Goal: Task Accomplishment & Management: Complete application form

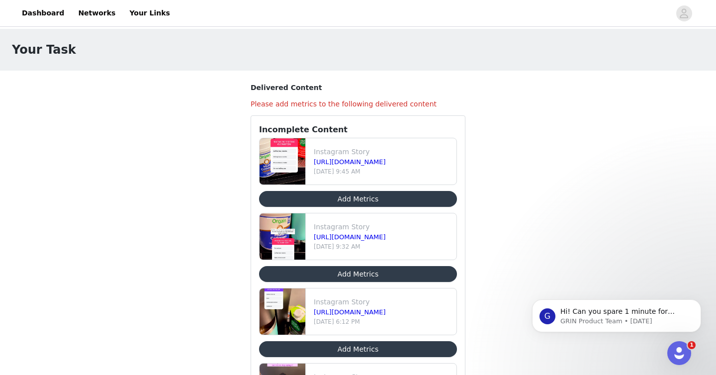
click at [391, 278] on button "Add Metrics" at bounding box center [358, 274] width 198 height 16
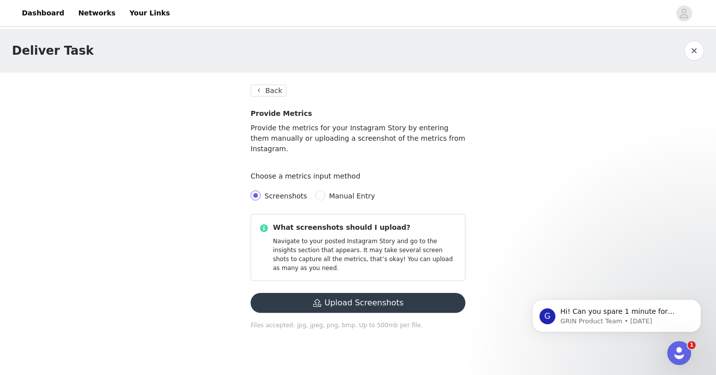
click at [353, 192] on span "Manual Entry" at bounding box center [352, 196] width 46 height 8
click at [325, 191] on input "Manual Entry" at bounding box center [320, 196] width 10 height 10
radio input "true"
radio input "false"
radio input "true"
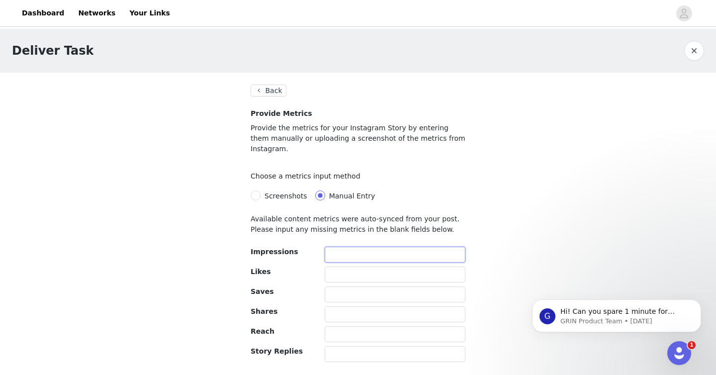
click at [345, 247] on input "text" at bounding box center [395, 255] width 141 height 16
type input "131"
click at [347, 267] on input "text" at bounding box center [395, 275] width 141 height 16
type input "4"
click at [344, 327] on input "text" at bounding box center [395, 334] width 141 height 16
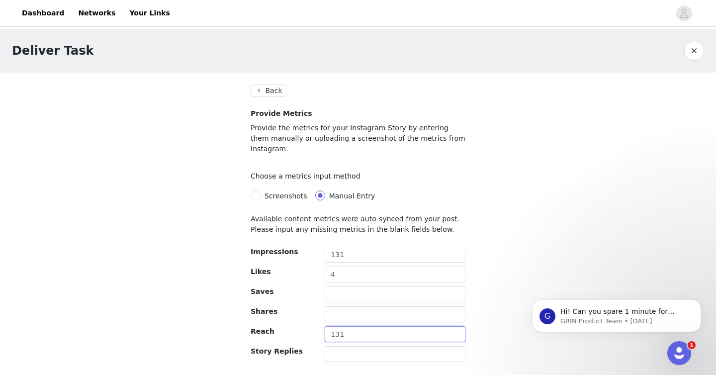
scroll to position [24, 0]
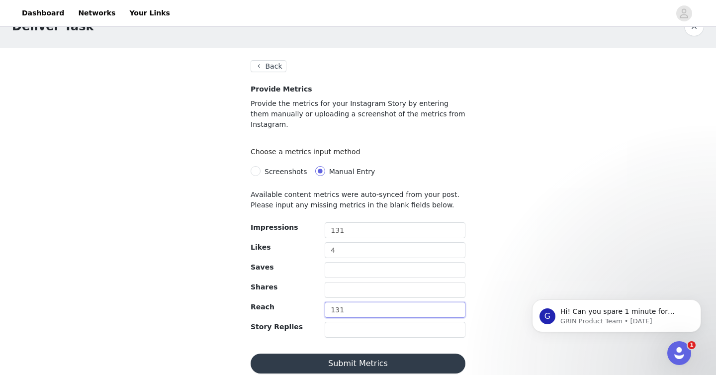
type input "131"
click at [351, 354] on button "Submit Metrics" at bounding box center [358, 364] width 215 height 20
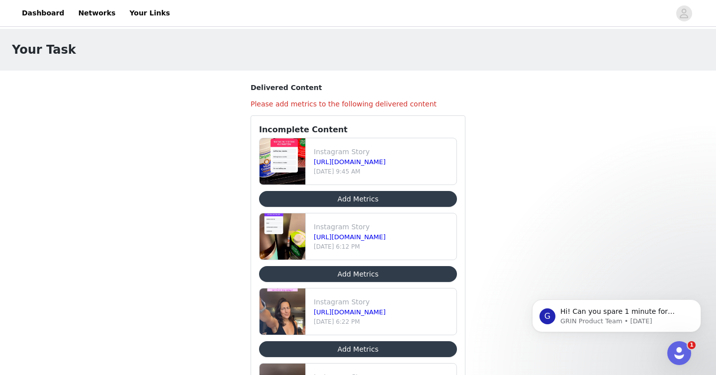
click at [374, 200] on button "Add Metrics" at bounding box center [358, 199] width 198 height 16
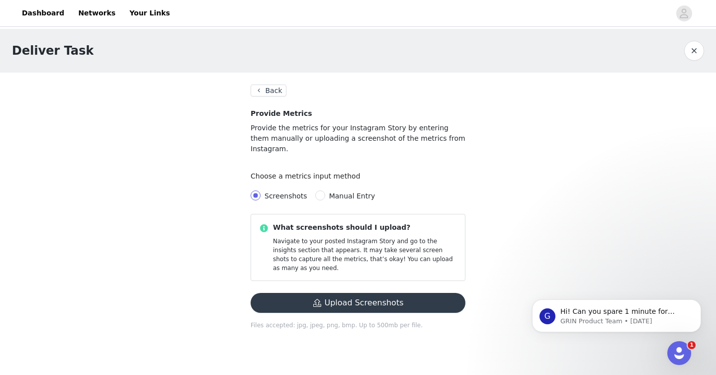
click at [349, 186] on div "Screenshots Manual Entry" at bounding box center [358, 196] width 215 height 20
click at [350, 192] on span "Manual Entry" at bounding box center [352, 196] width 46 height 8
click at [325, 191] on input "Manual Entry" at bounding box center [320, 196] width 10 height 10
radio input "true"
radio input "false"
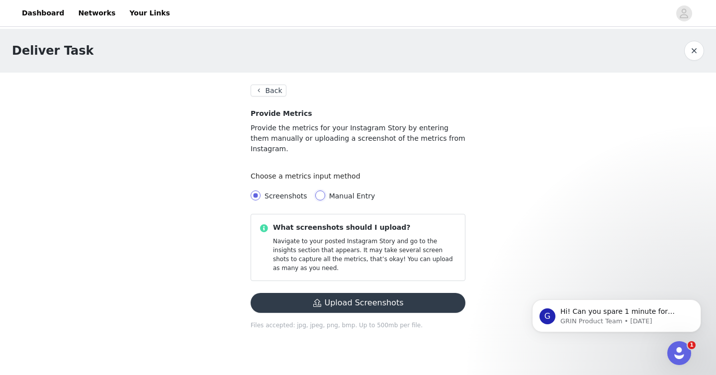
radio input "true"
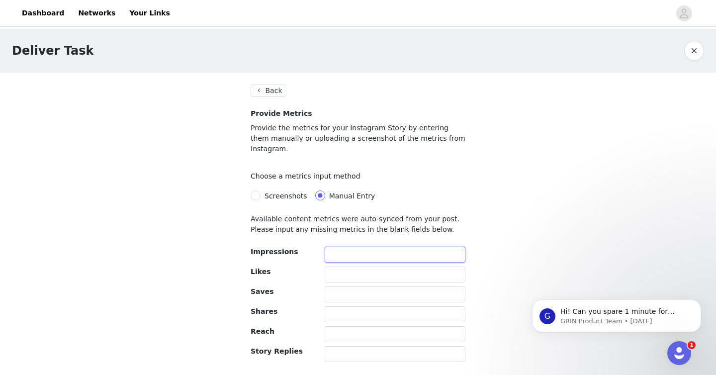
click at [345, 247] on input "text" at bounding box center [395, 255] width 141 height 16
type input "61"
click at [348, 267] on input "text" at bounding box center [395, 275] width 141 height 16
type input "1"
click at [338, 326] on input "text" at bounding box center [395, 334] width 141 height 16
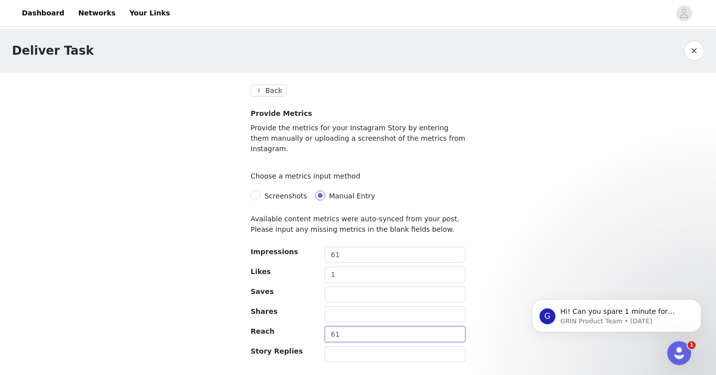
scroll to position [24, 0]
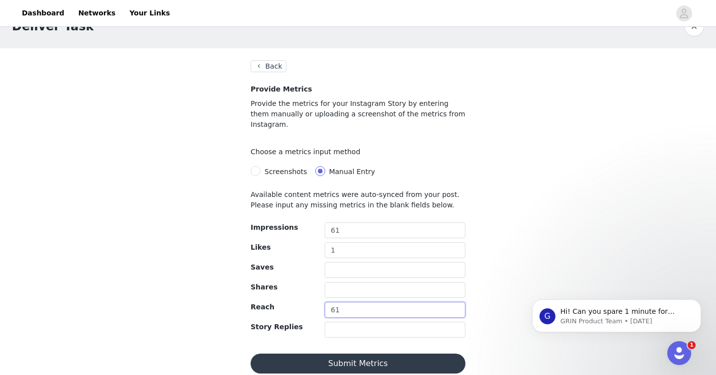
type input "61"
click at [351, 355] on button "Submit Metrics" at bounding box center [358, 364] width 215 height 20
